Goal: Information Seeking & Learning: Compare options

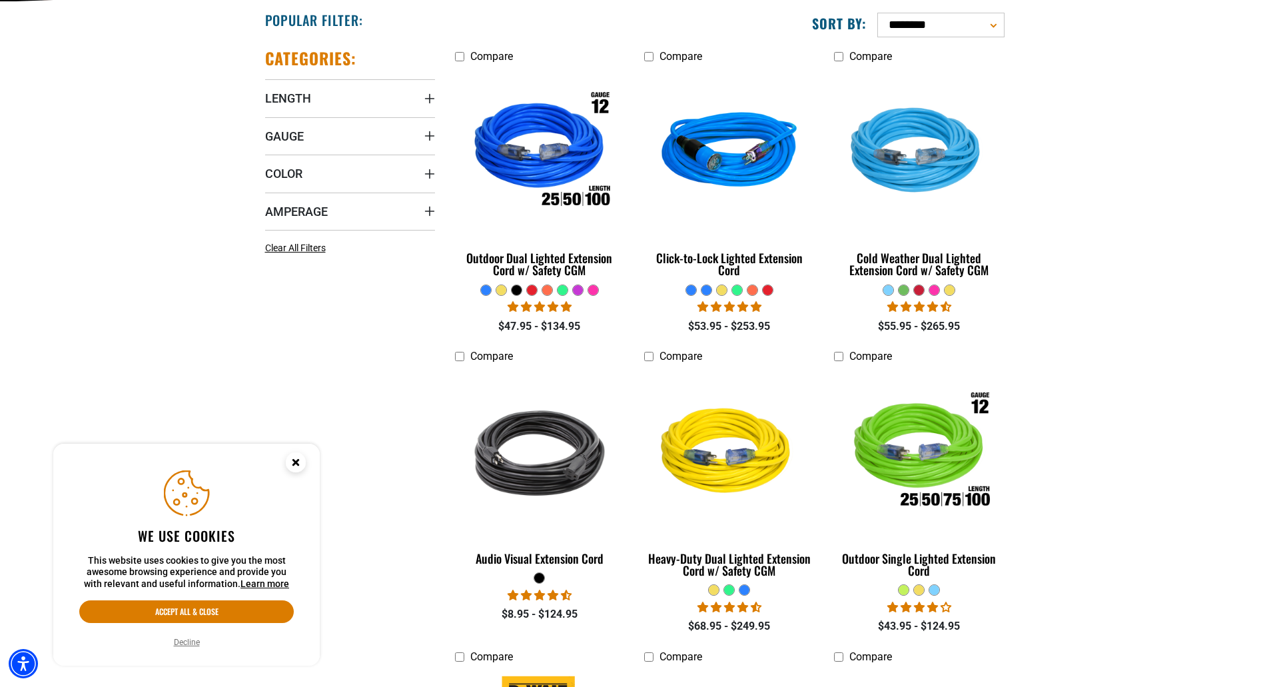
scroll to position [337, 0]
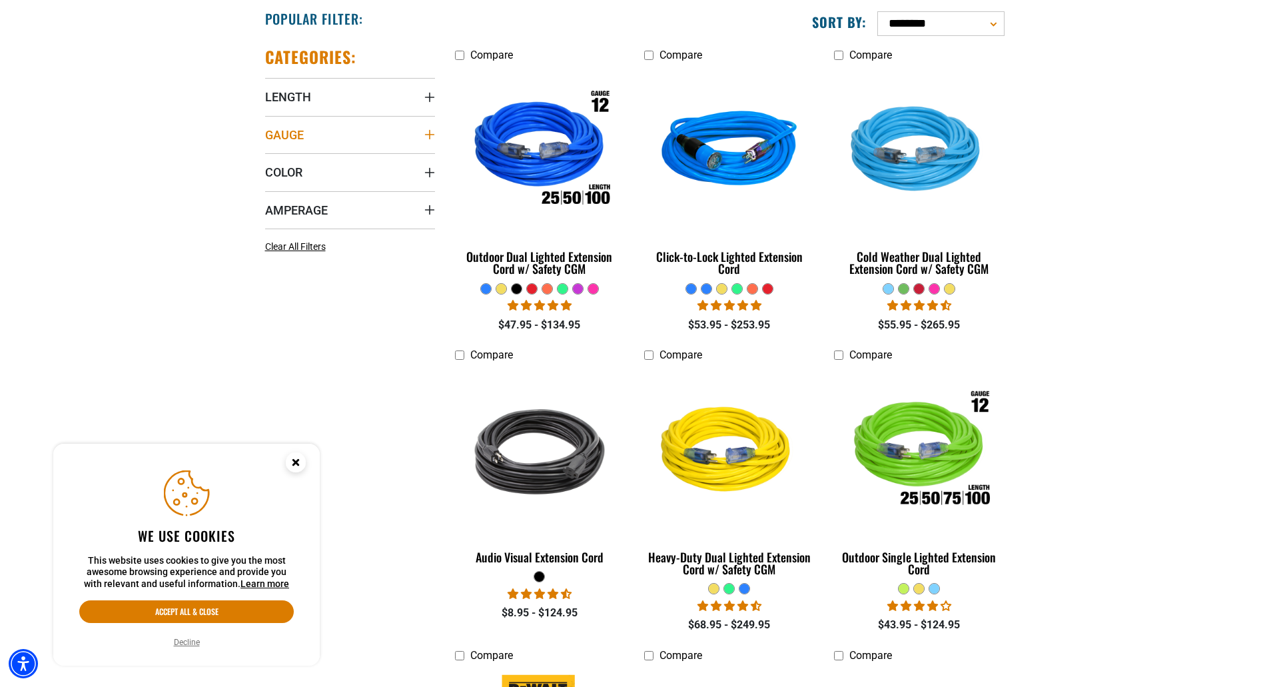
click at [325, 135] on summary "Gauge" at bounding box center [350, 134] width 170 height 37
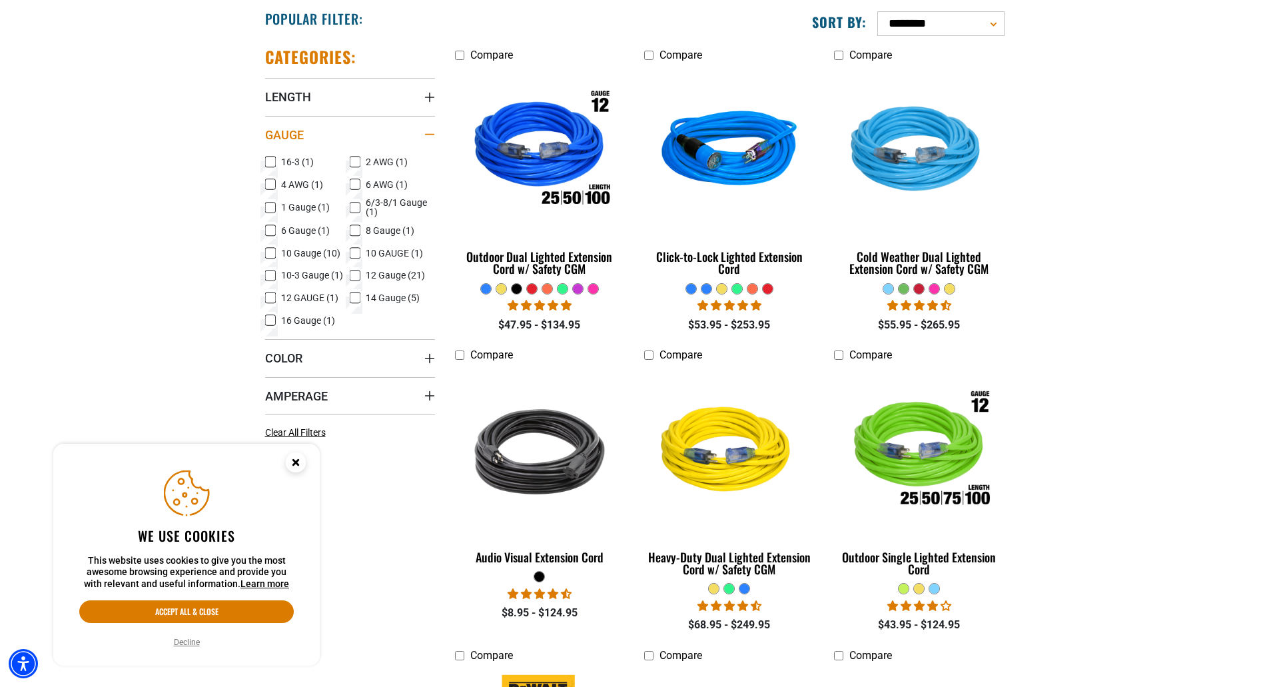
click at [317, 141] on summary "Gauge" at bounding box center [350, 134] width 170 height 37
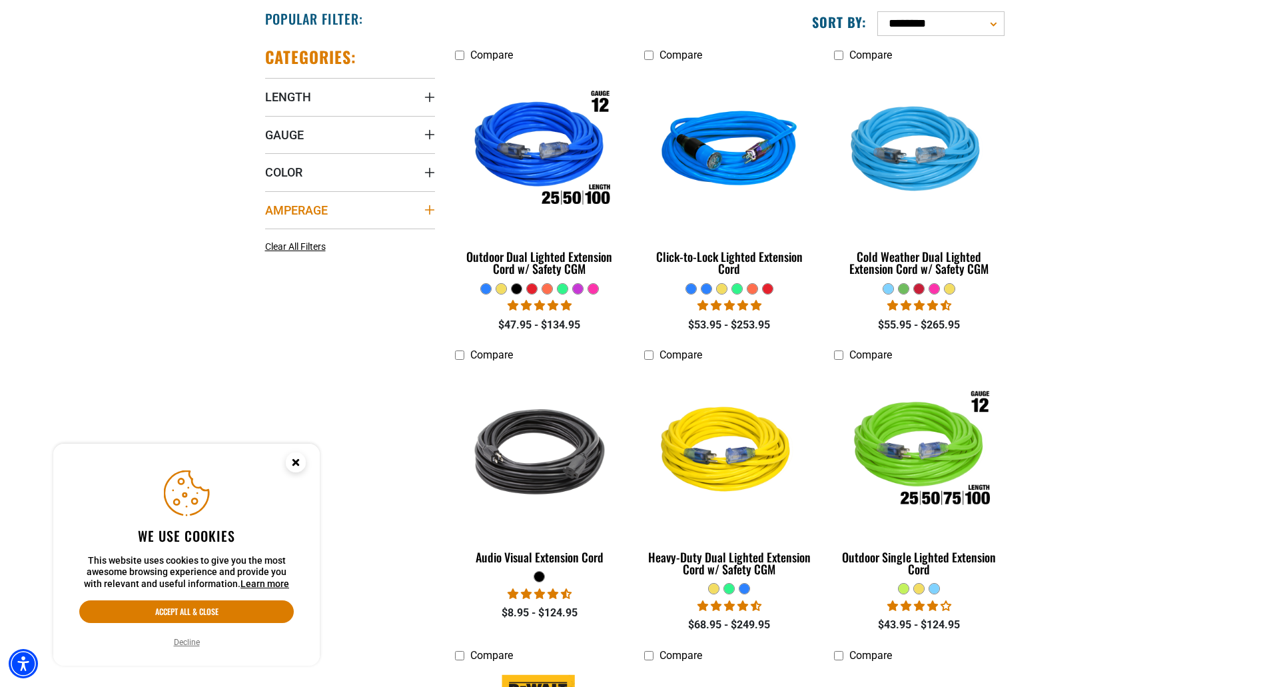
click at [309, 210] on span "Amperage" at bounding box center [296, 209] width 63 height 15
click at [307, 212] on span "Amperage" at bounding box center [296, 209] width 63 height 15
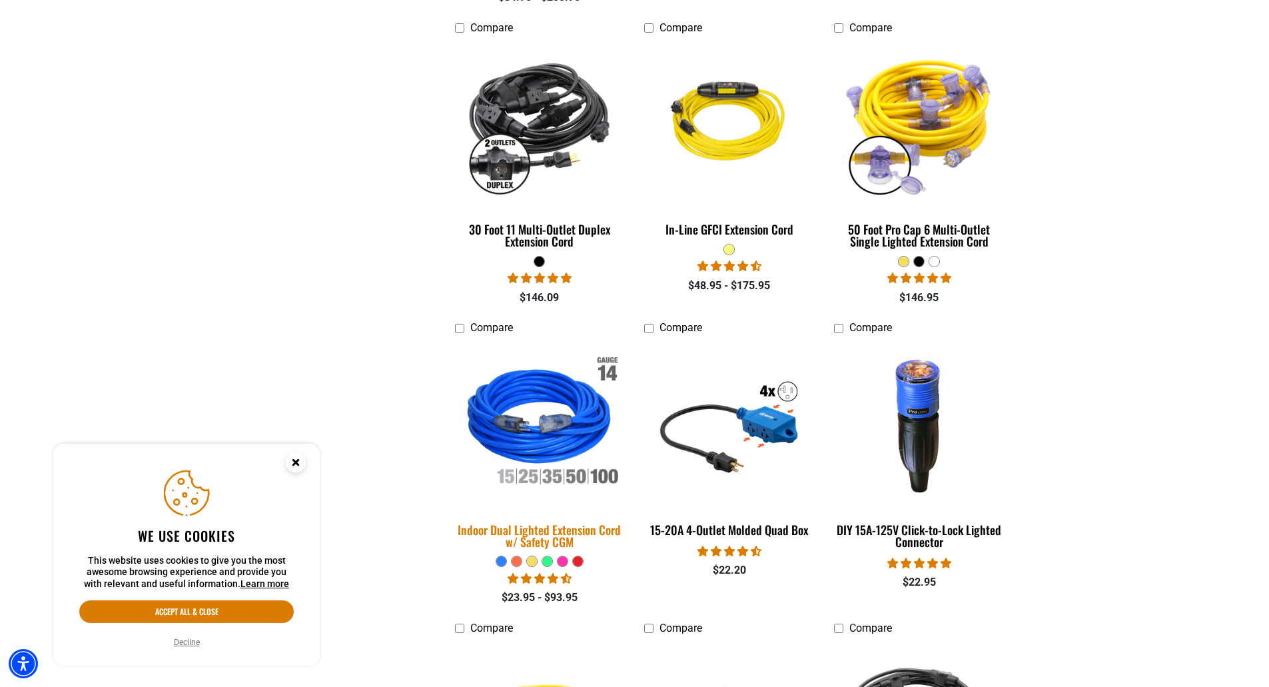
scroll to position [1277, 0]
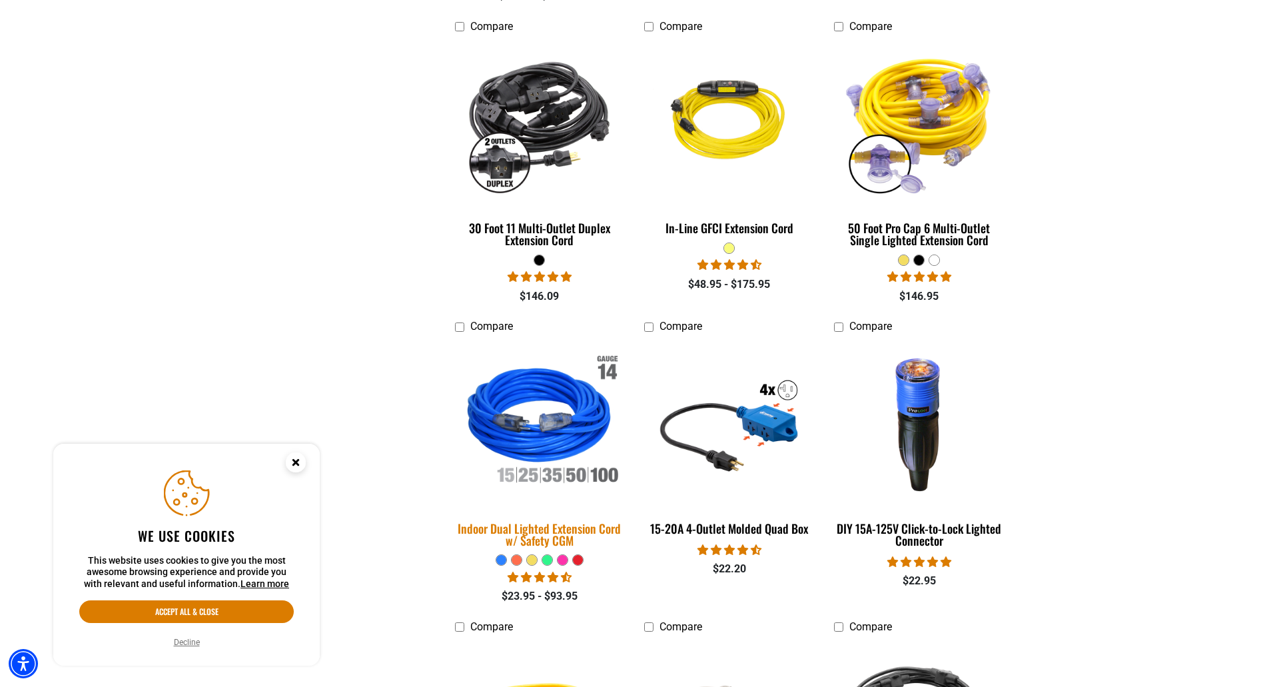
click at [562, 527] on div "Indoor Dual Lighted Extension Cord w/ Safety CGM" at bounding box center [540, 534] width 170 height 24
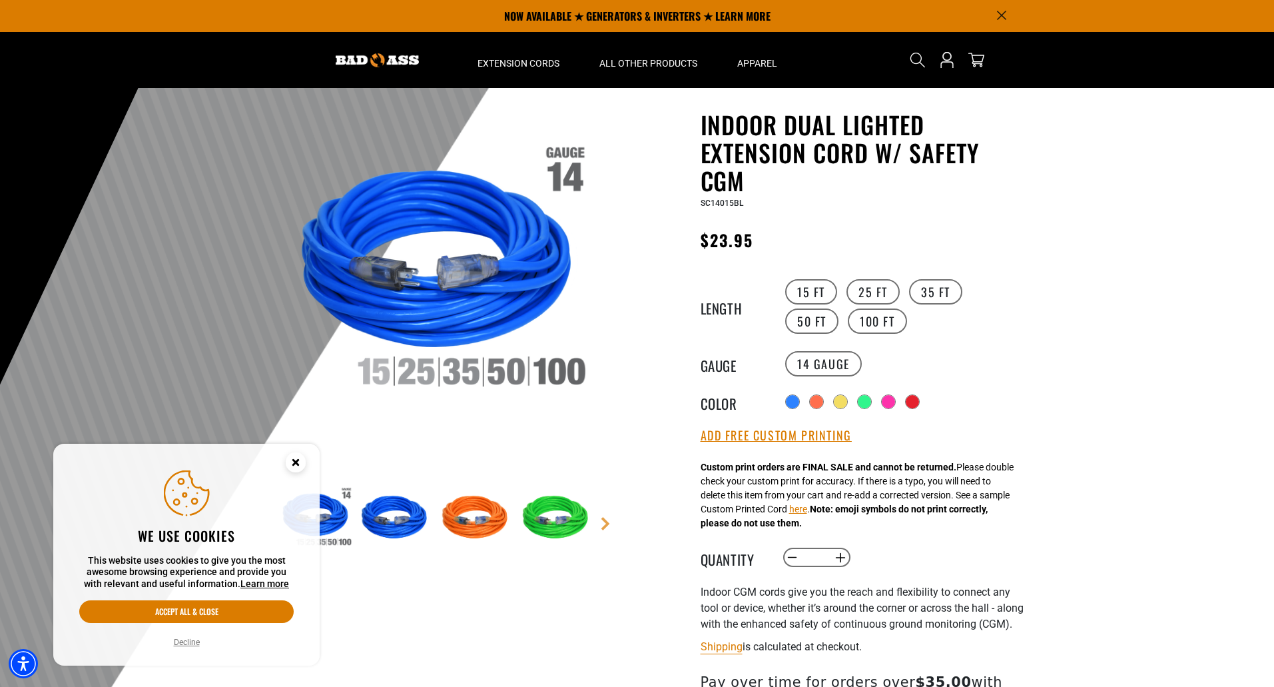
scroll to position [32, 0]
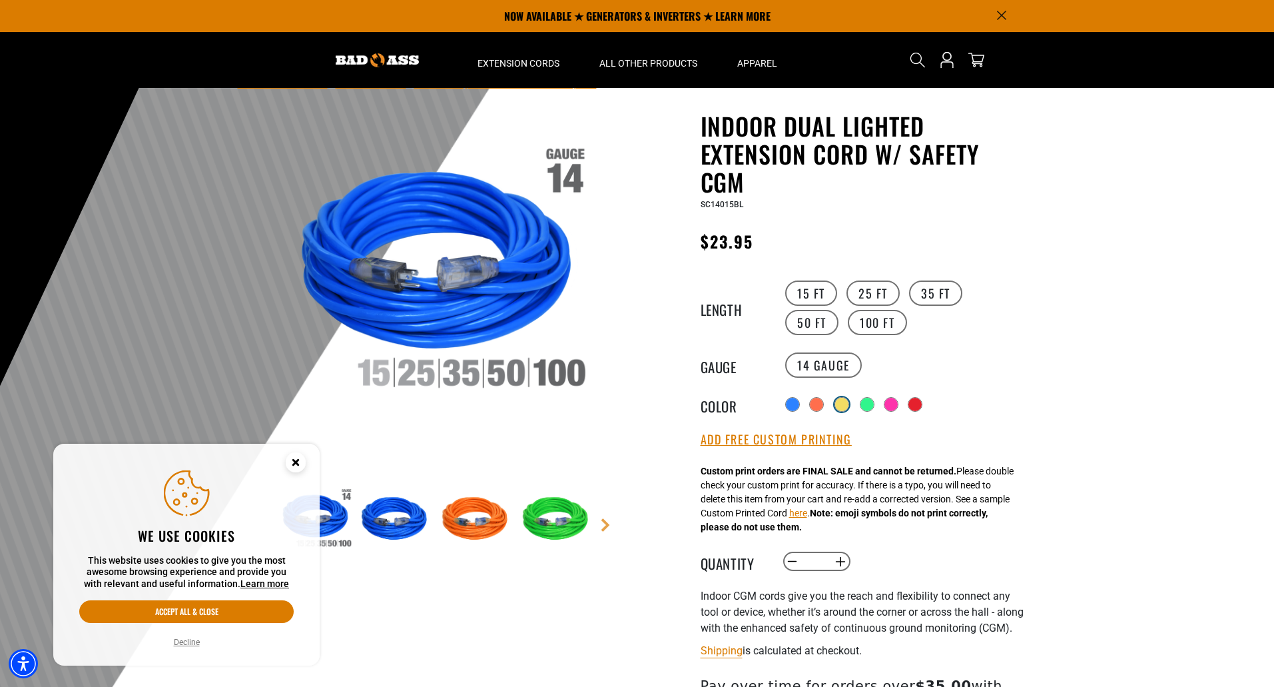
click at [849, 398] on div at bounding box center [842, 404] width 15 height 15
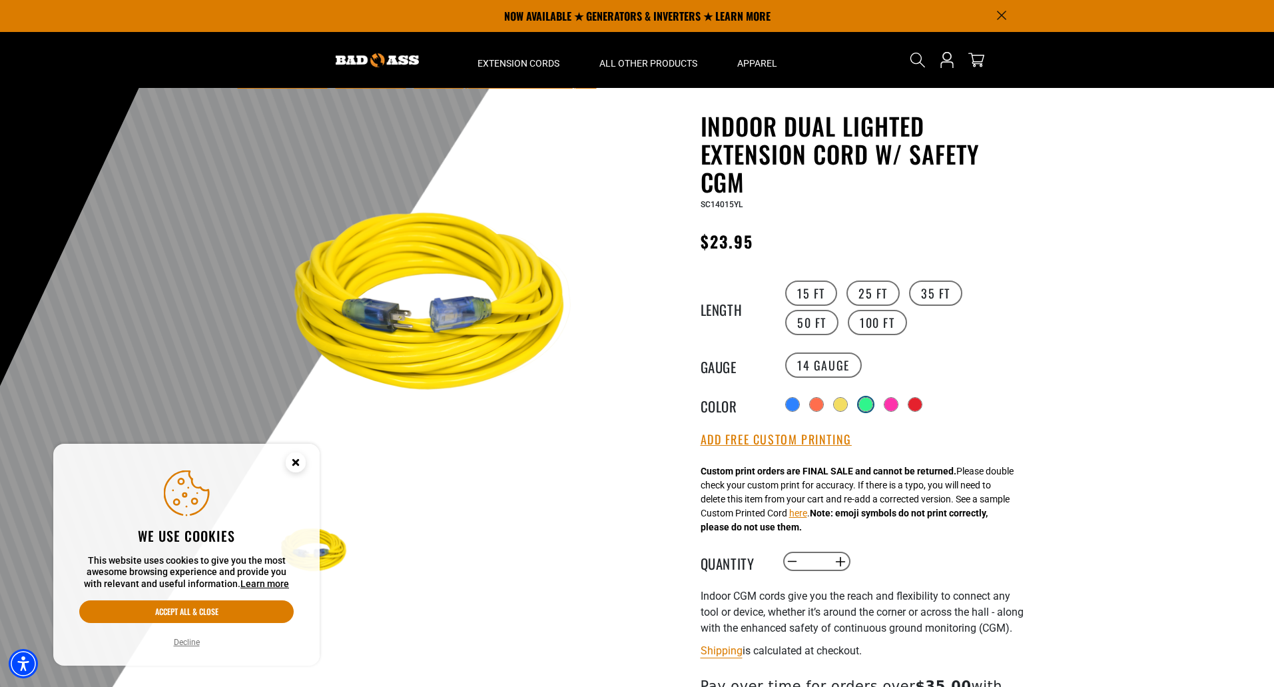
click at [870, 407] on div at bounding box center [865, 404] width 13 height 13
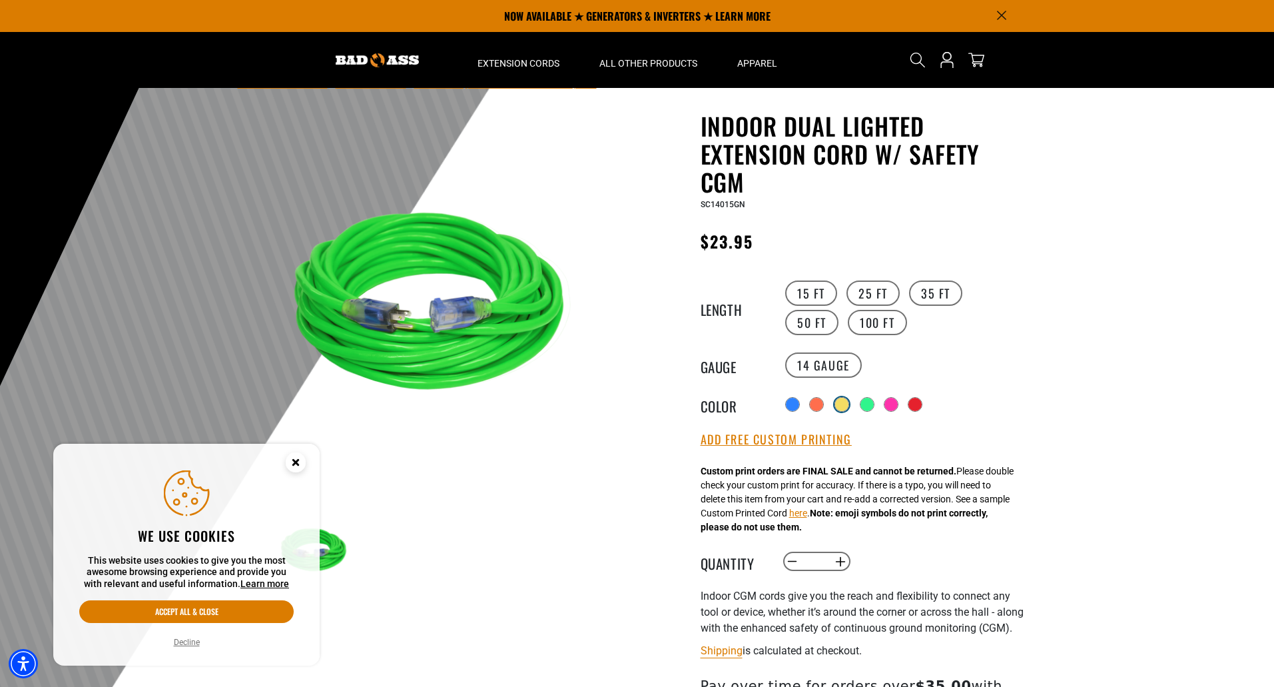
click at [845, 408] on div at bounding box center [841, 404] width 13 height 13
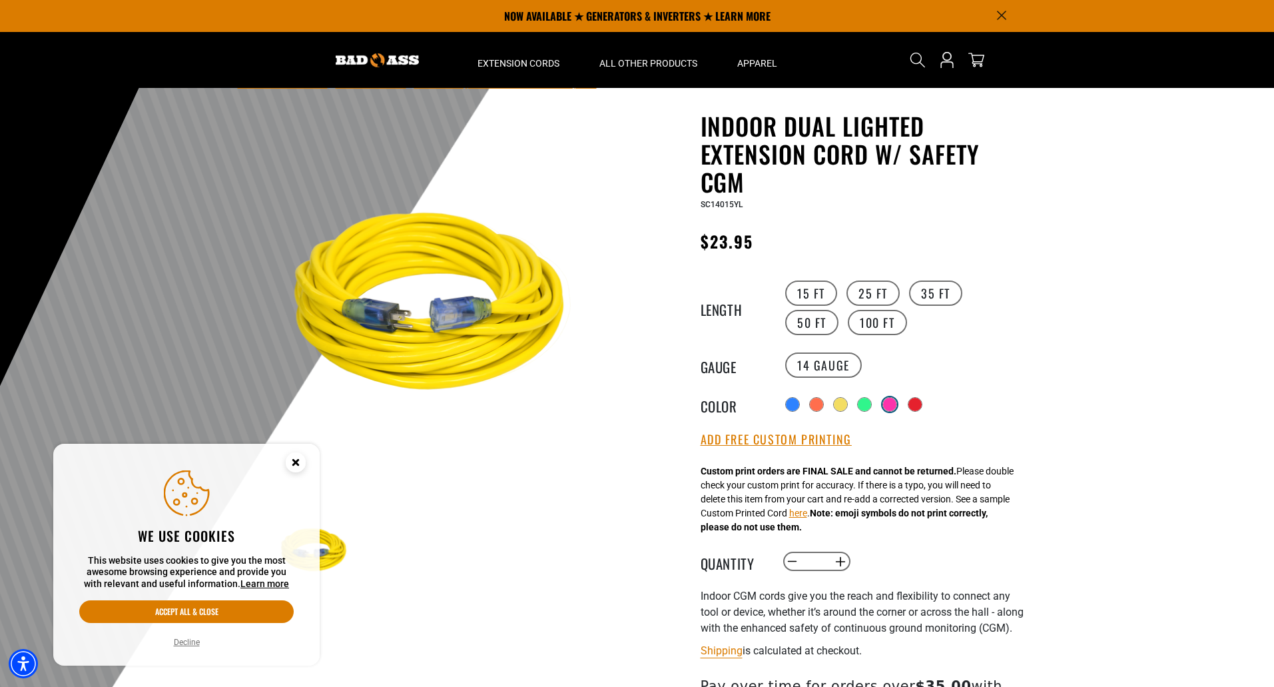
click at [891, 401] on div at bounding box center [889, 404] width 13 height 13
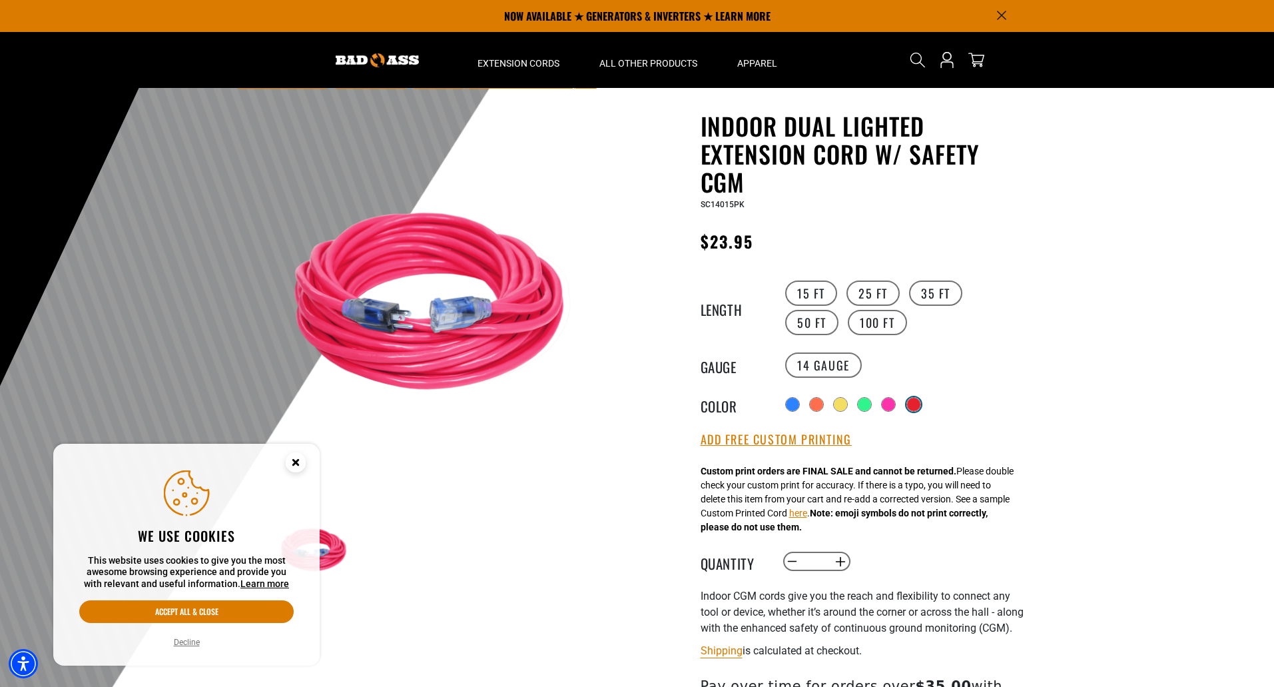
click at [918, 401] on div at bounding box center [913, 404] width 13 height 13
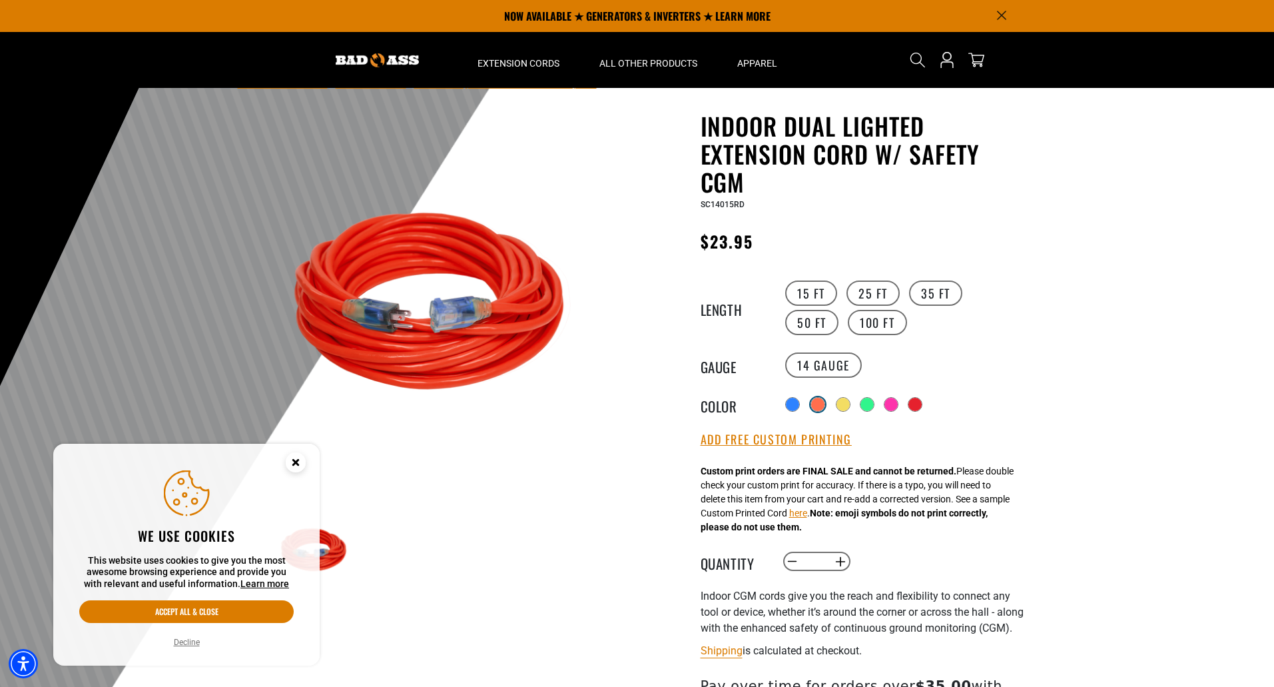
click at [812, 404] on div at bounding box center [817, 404] width 13 height 13
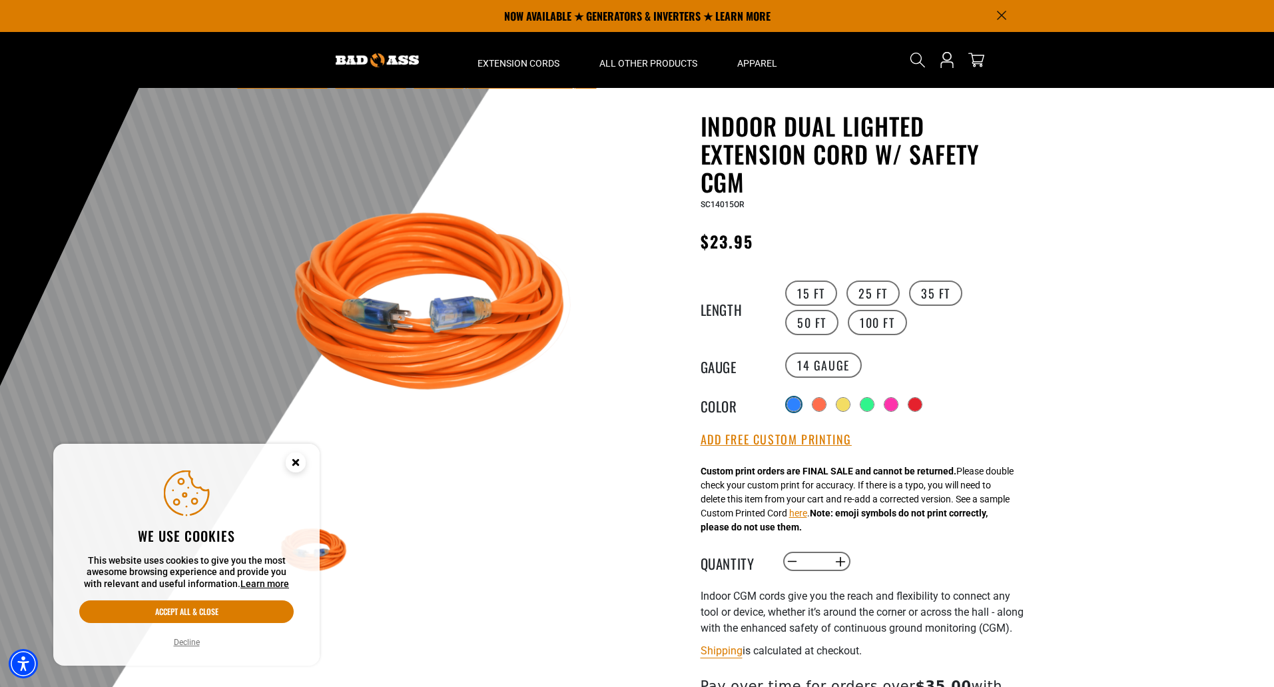
click at [789, 408] on div at bounding box center [794, 404] width 15 height 15
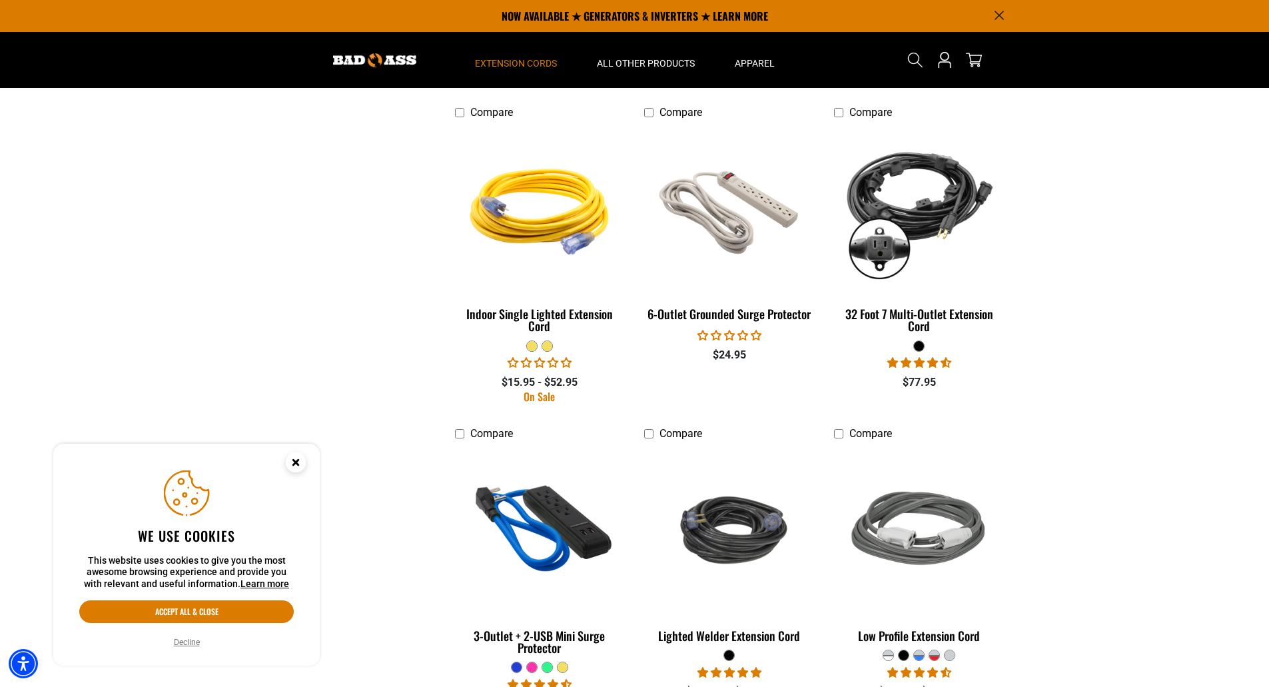
scroll to position [1791, 0]
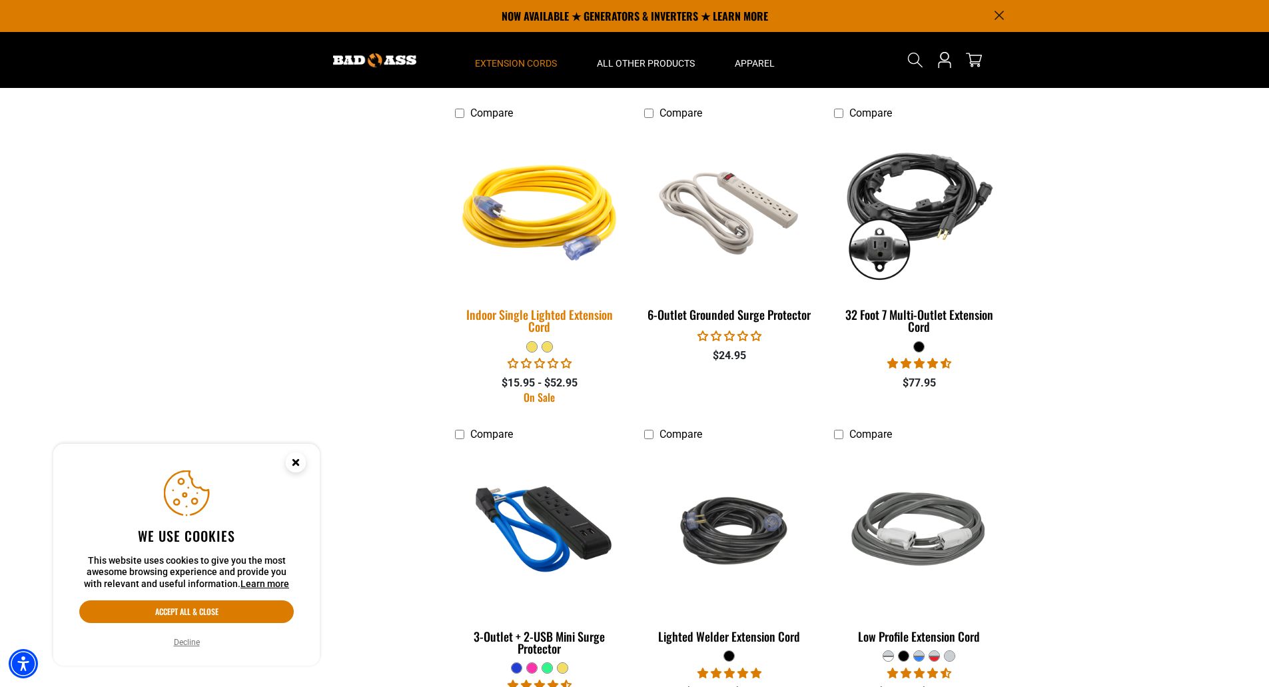
click at [571, 317] on div "Indoor Single Lighted Extension Cord" at bounding box center [540, 320] width 170 height 24
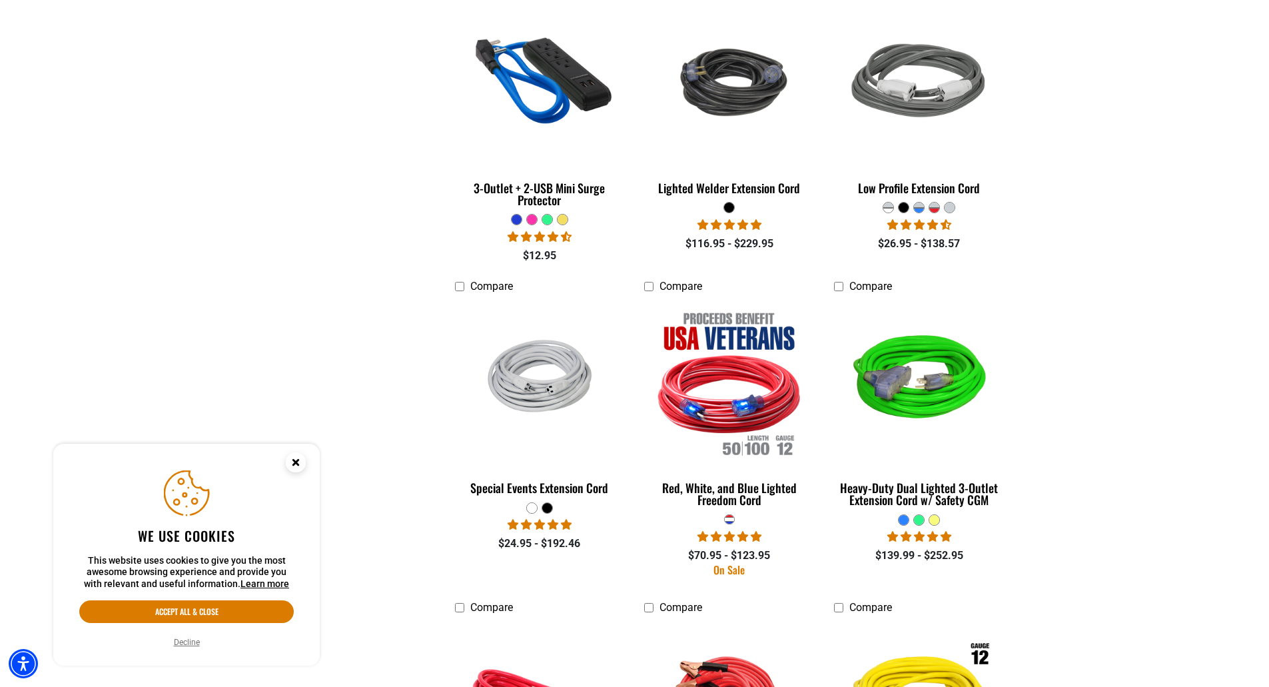
scroll to position [2350, 0]
